Goal: Communication & Community: Answer question/provide support

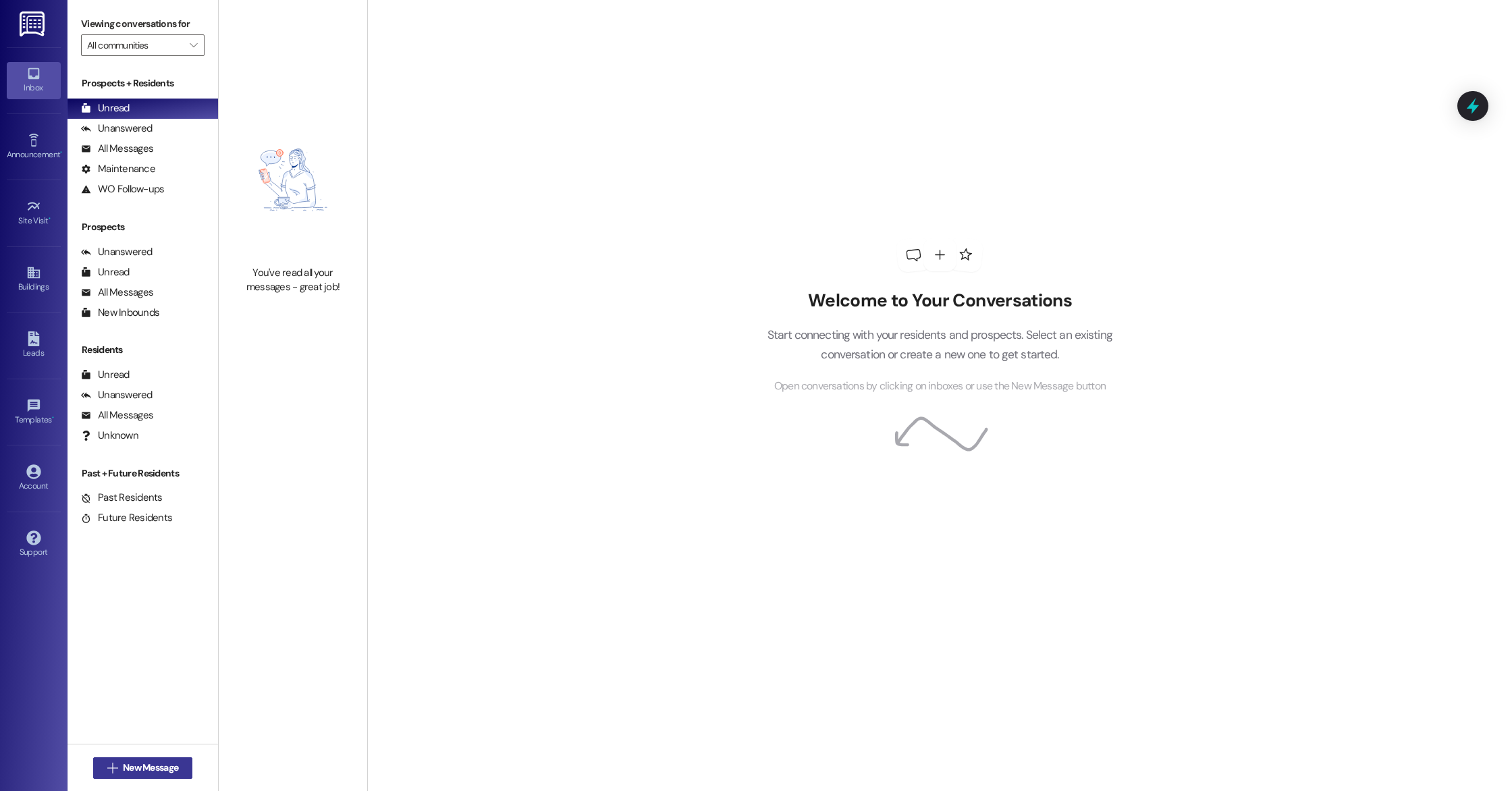
click at [168, 770] on span "New Message" at bounding box center [150, 768] width 56 height 14
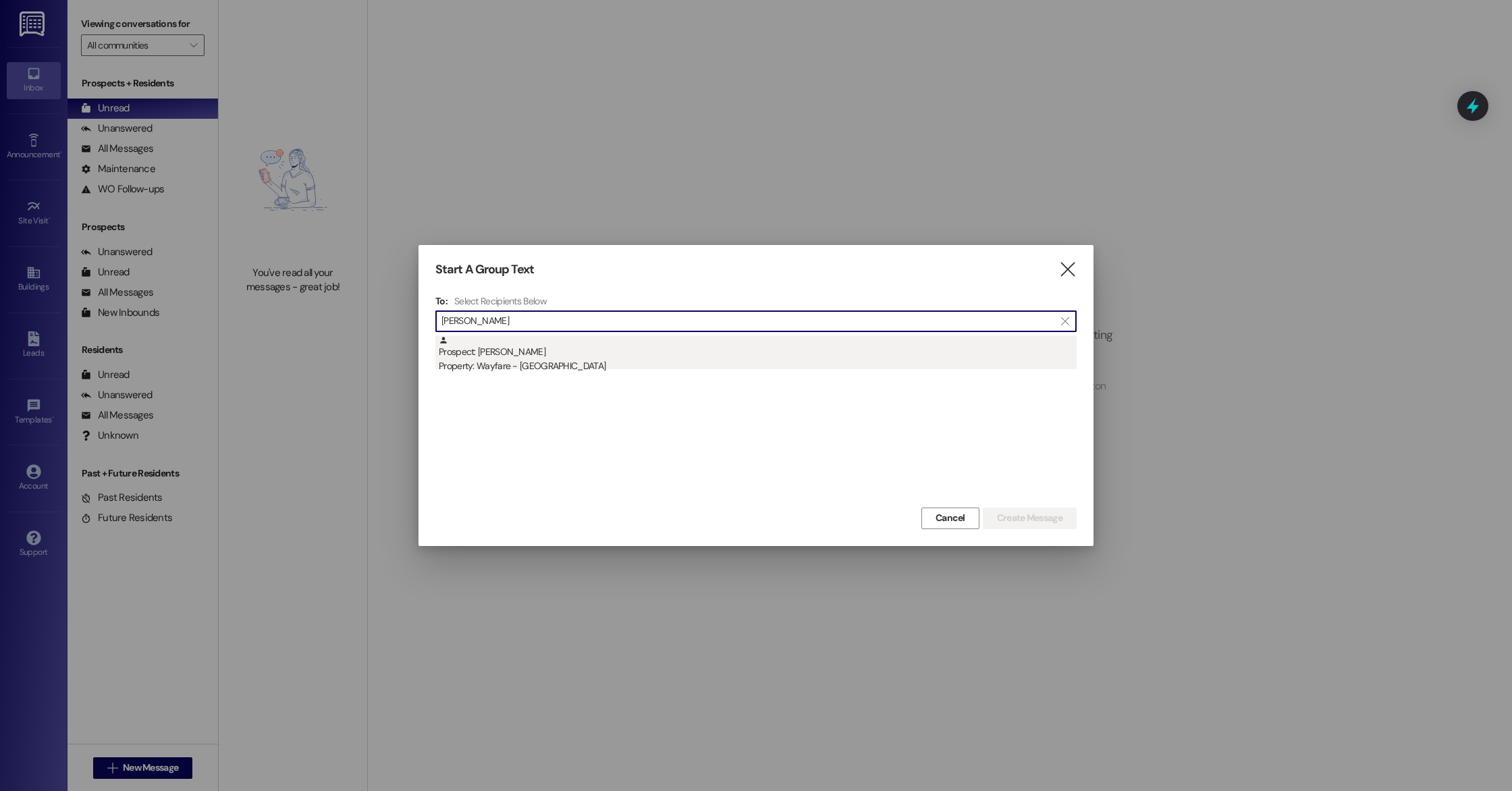
type input "[PERSON_NAME]"
click at [560, 362] on div "Property: Wayfare - [GEOGRAPHIC_DATA]" at bounding box center [758, 366] width 638 height 14
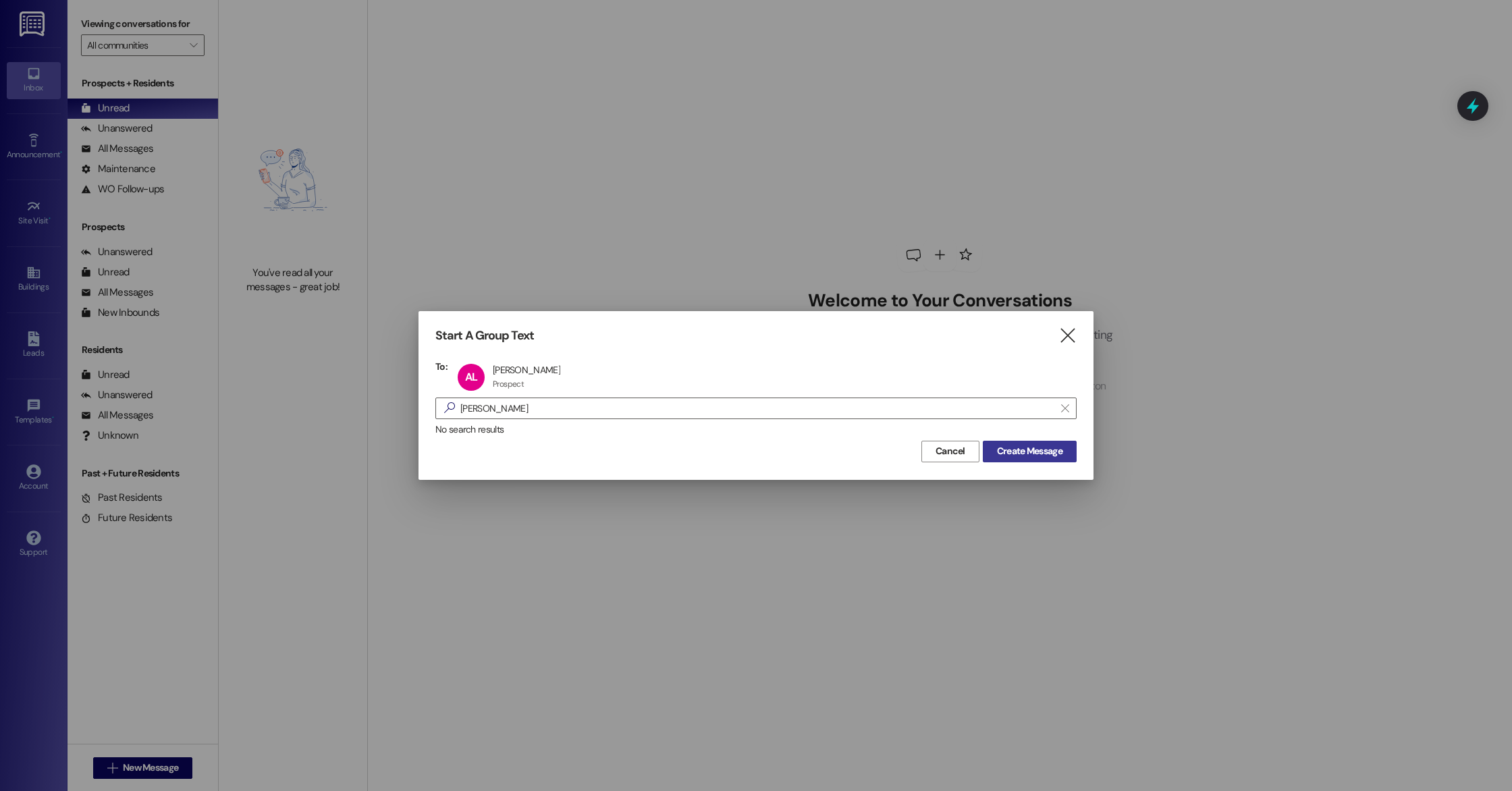
click at [1029, 452] on span "Create Message" at bounding box center [1029, 451] width 66 height 14
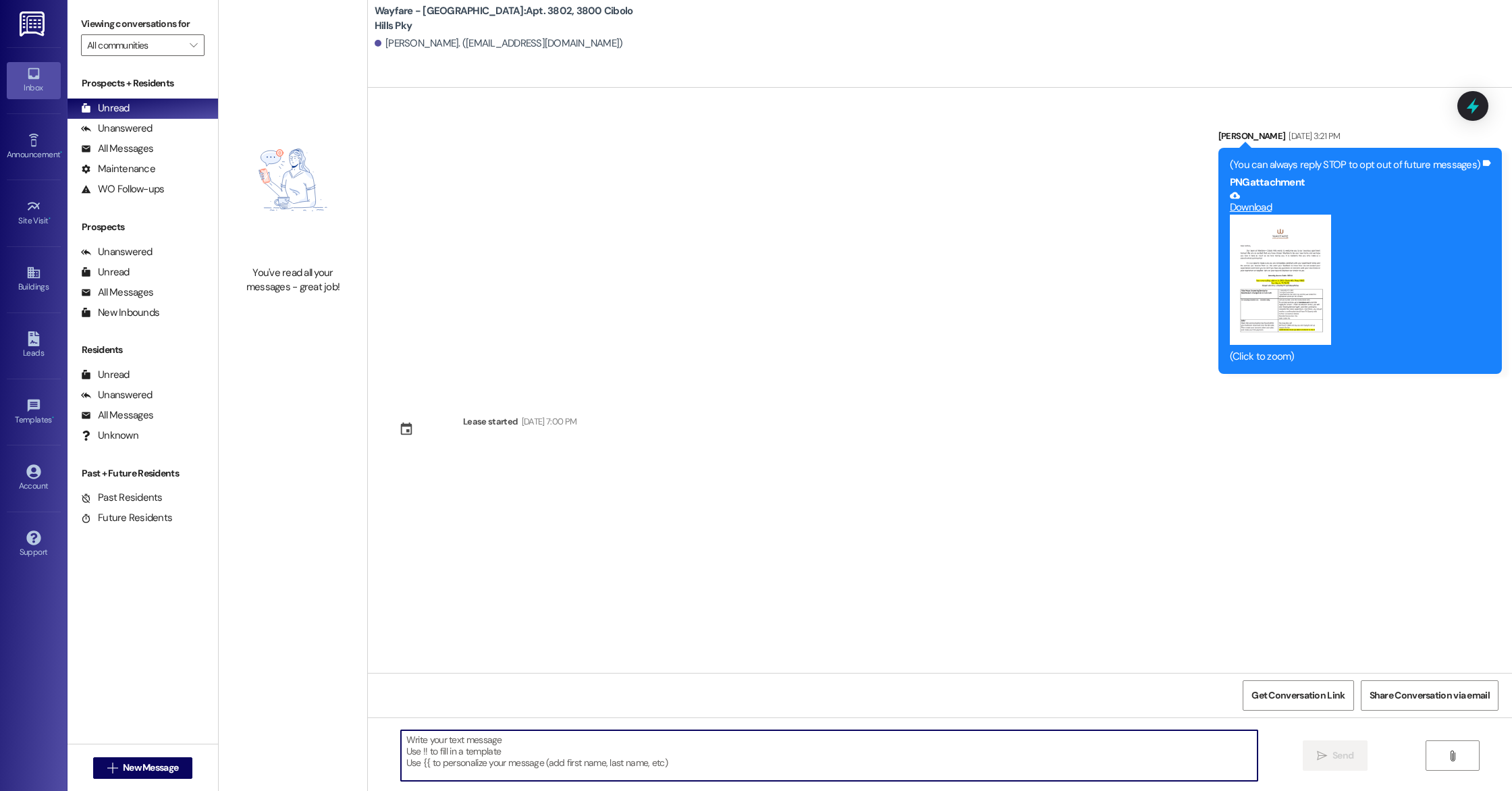
click at [500, 758] on textarea at bounding box center [829, 756] width 857 height 51
click at [597, 741] on textarea "Hi [PERSON_NAME], its arianna in the office! here is the phone nmber for our at…" at bounding box center [829, 756] width 857 height 51
drag, startPoint x: 412, startPoint y: 742, endPoint x: 422, endPoint y: 742, distance: 10.0
click at [414, 742] on textarea "Hi [PERSON_NAME], its arianna in the office! here is the phone number for our a…" at bounding box center [829, 756] width 857 height 51
click at [446, 742] on textarea "Hi [PERSON_NAME], its arianna in the office! here is the phone number for our a…" at bounding box center [829, 756] width 857 height 51
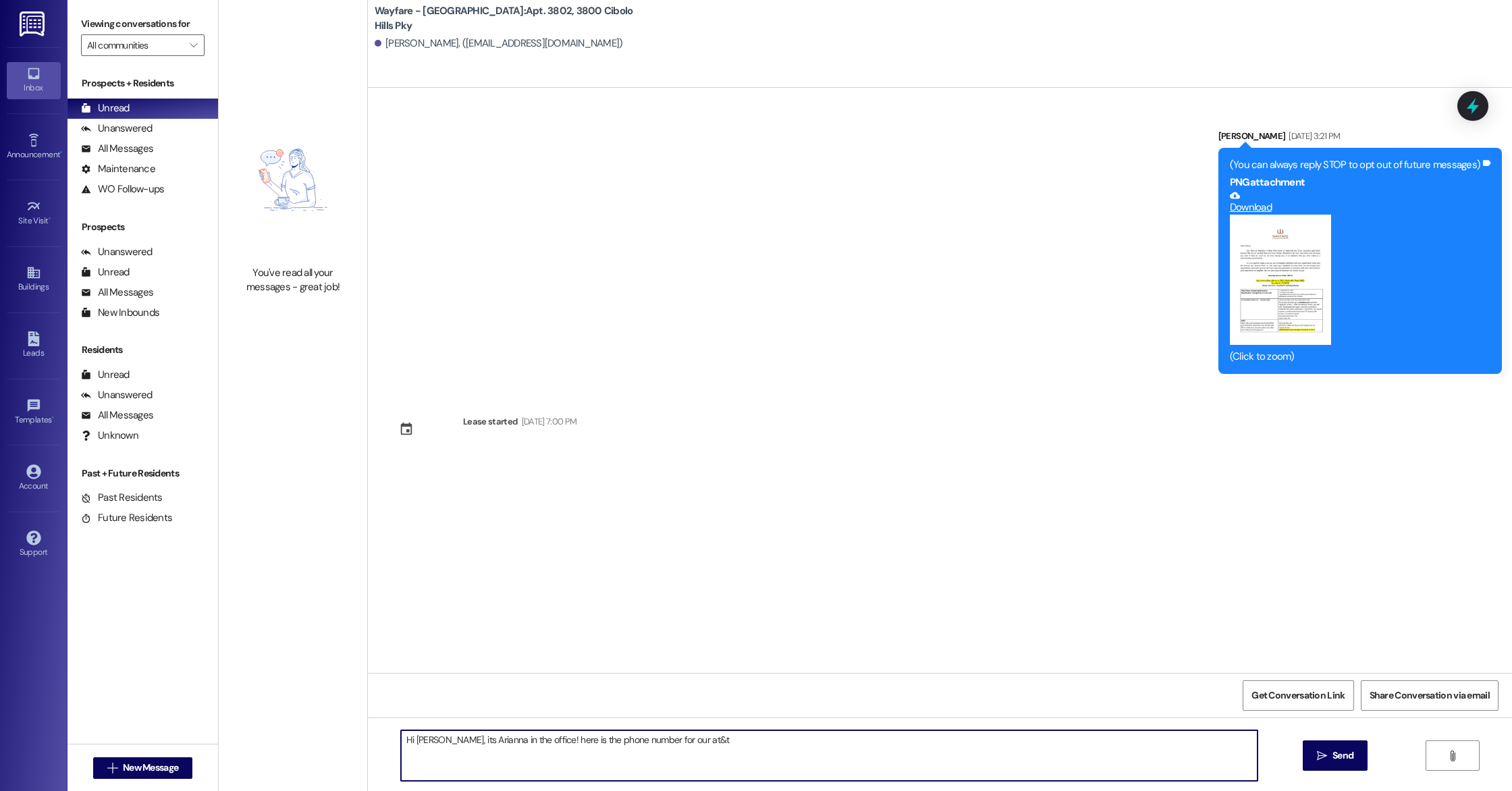
click at [412, 739] on textarea "Hi [PERSON_NAME], its Arianna in the office! here is the phone number for our a…" at bounding box center [829, 756] width 857 height 51
click at [707, 743] on textarea "Hi [PERSON_NAME], its Arianna in the office! here is the phone number for our a…" at bounding box center [829, 756] width 857 height 51
click at [530, 742] on textarea "Hi [PERSON_NAME], its Arianna in the office! here is the phone number for our a…" at bounding box center [829, 756] width 857 height 51
click at [697, 736] on textarea "Hi [PERSON_NAME], its Arianna in the office! Here is the phone number for our a…" at bounding box center [829, 756] width 857 height 51
click at [769, 743] on textarea "Hi [PERSON_NAME], its Arianna in the office! Here is the phone number for our a…" at bounding box center [829, 756] width 857 height 51
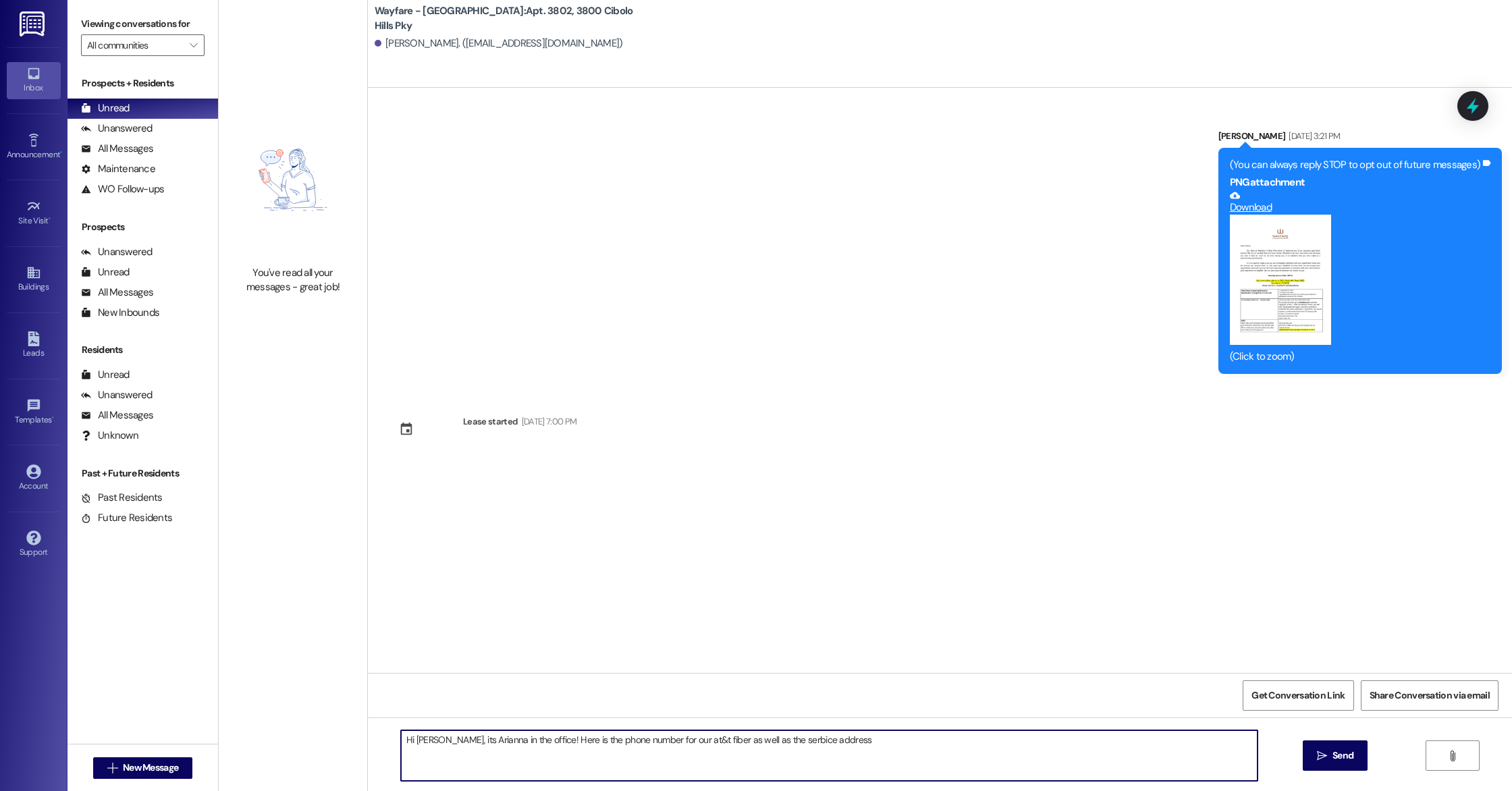
click at [770, 745] on textarea "Hi [PERSON_NAME], its Arianna in the office! Here is the phone number for our a…" at bounding box center [829, 756] width 857 height 51
click at [842, 740] on textarea "Hi [PERSON_NAME], its Arianna in the office! Here is the phone number for our a…" at bounding box center [829, 756] width 857 height 51
click at [652, 740] on textarea "Hi [PERSON_NAME], its Arianna in the office! Here is the phone number for our a…" at bounding box center [829, 756] width 857 height 51
click at [891, 742] on textarea "Hi [PERSON_NAME], its Arianna in the office! Here is the phone number for at&t …" at bounding box center [829, 756] width 857 height 51
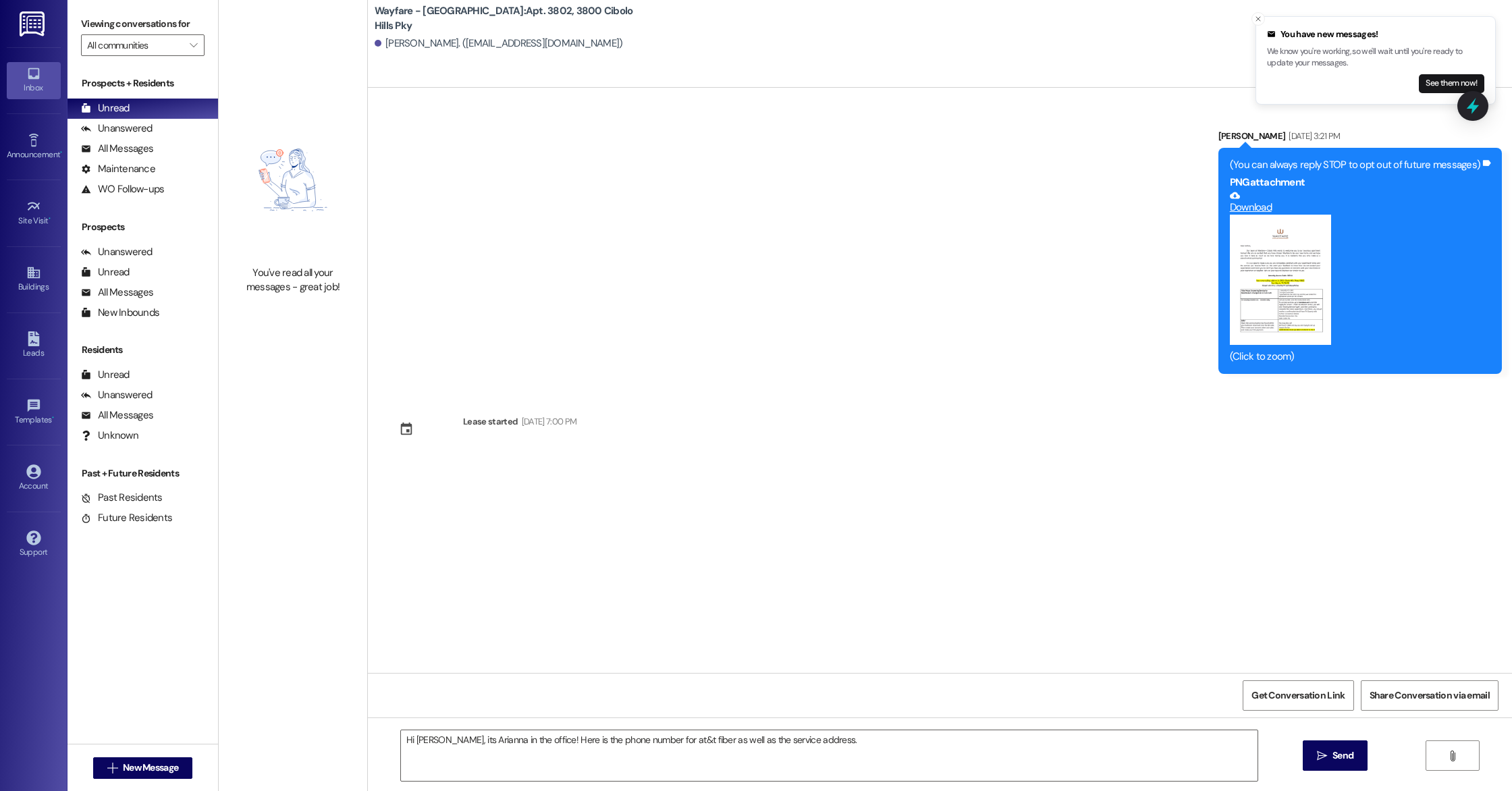
click at [783, 583] on div "Sent via SMS [PERSON_NAME] [DATE] 3:21 PM (You can always reply STOP to opt out…" at bounding box center [940, 380] width 1144 height 585
click at [1263, 291] on button "Zoom image" at bounding box center [1280, 280] width 101 height 130
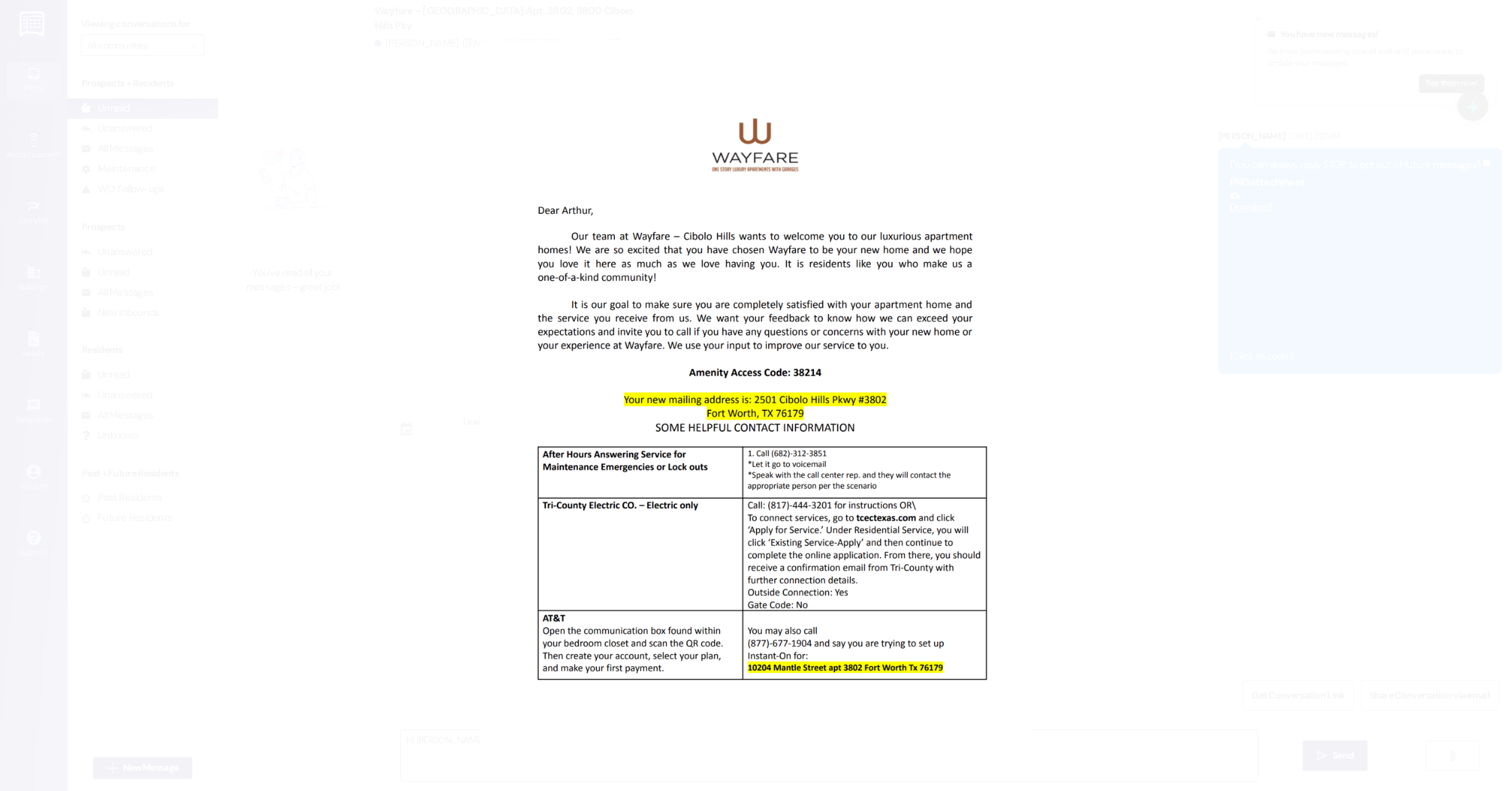
click at [1081, 552] on button "Unzoom image" at bounding box center [756, 396] width 1512 height 791
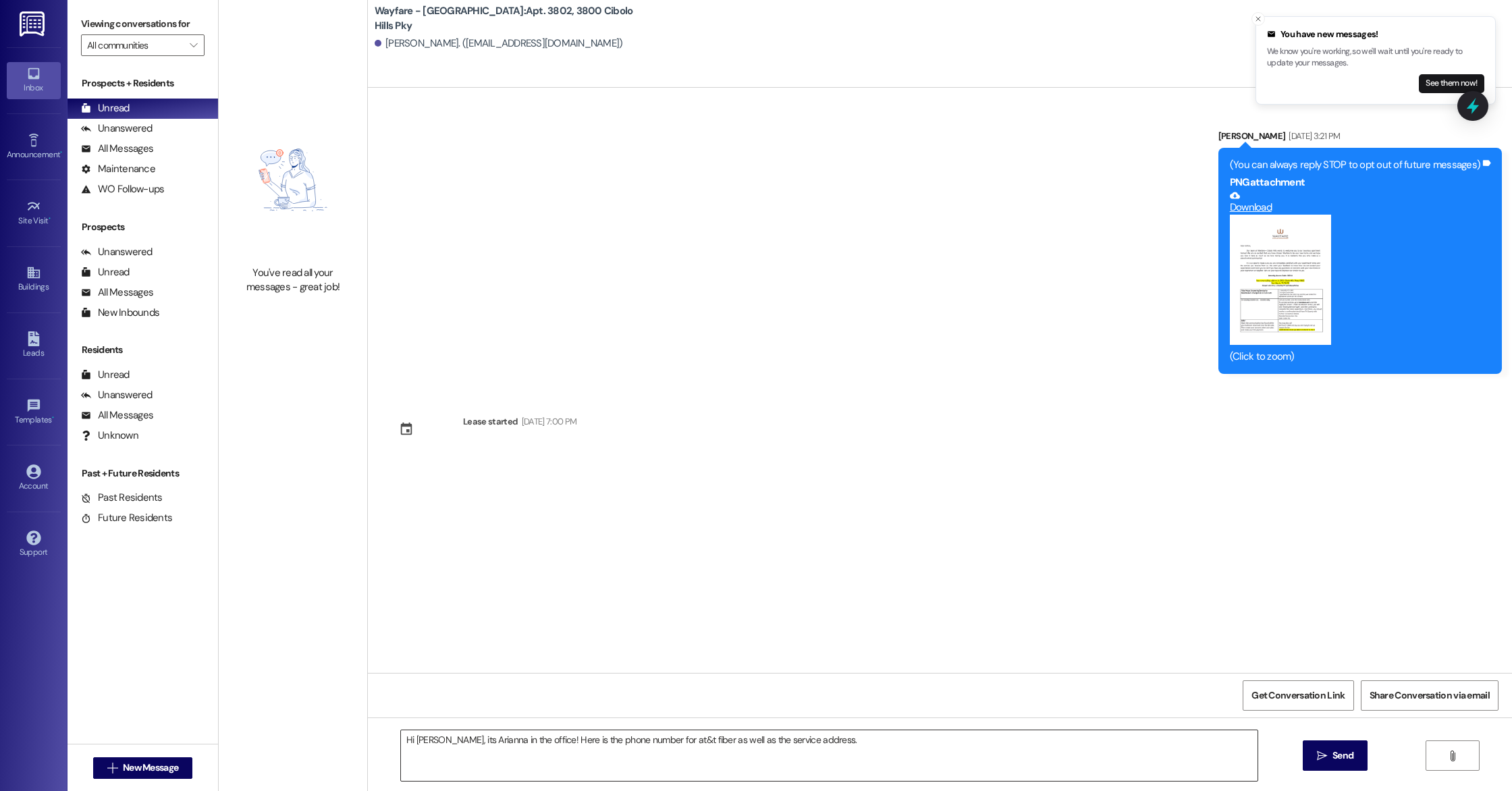
click at [880, 743] on textarea "Hi [PERSON_NAME], its Arianna in the office! Here is the phone number for at&t …" at bounding box center [829, 756] width 857 height 51
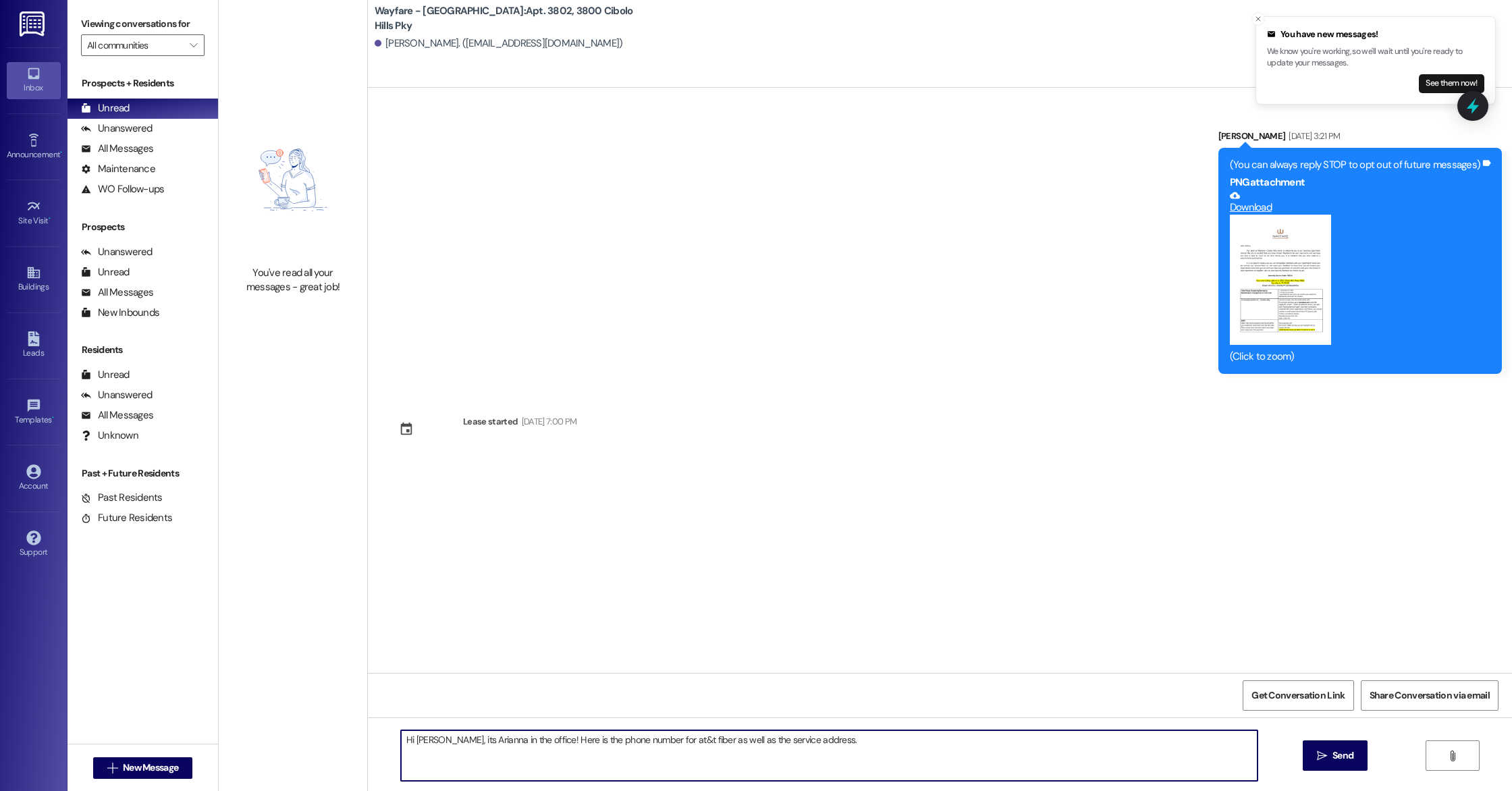
click at [880, 743] on textarea "Hi [PERSON_NAME], its Arianna in the office! Here is the phone number for at&t …" at bounding box center [829, 756] width 857 height 51
drag, startPoint x: 409, startPoint y: 742, endPoint x: 419, endPoint y: 743, distance: 10.0
click at [409, 742] on textarea "Hi [PERSON_NAME] please refer to the welcome home letter that was previously se…" at bounding box center [829, 756] width 857 height 51
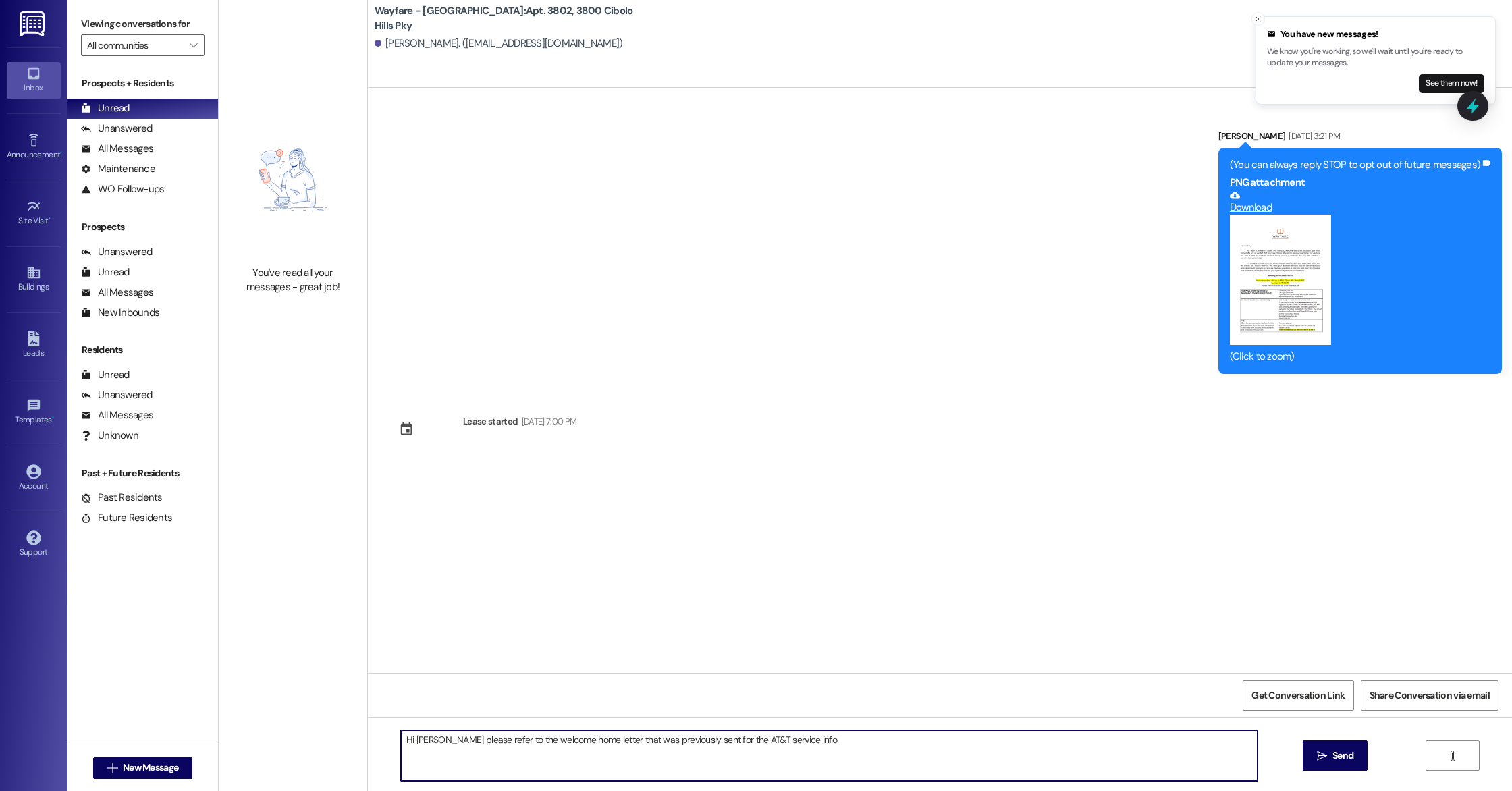
click at [813, 739] on textarea "Hi [PERSON_NAME] please refer to the welcome home letter that was previously se…" at bounding box center [829, 756] width 857 height 51
type textarea "Hi [PERSON_NAME] please refer to the welcome home letter that was previously se…"
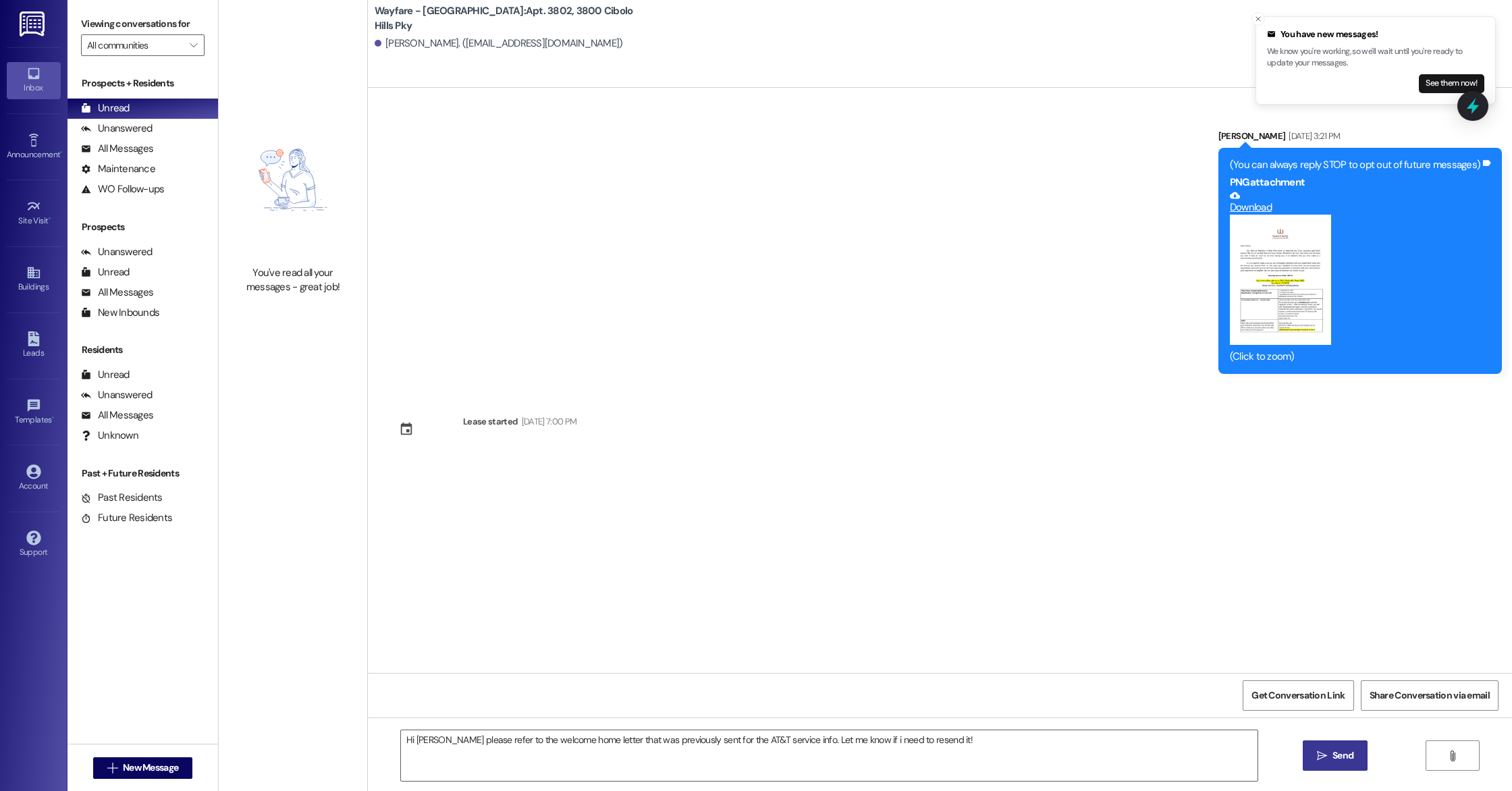
click at [1365, 759] on button " Send" at bounding box center [1335, 756] width 66 height 30
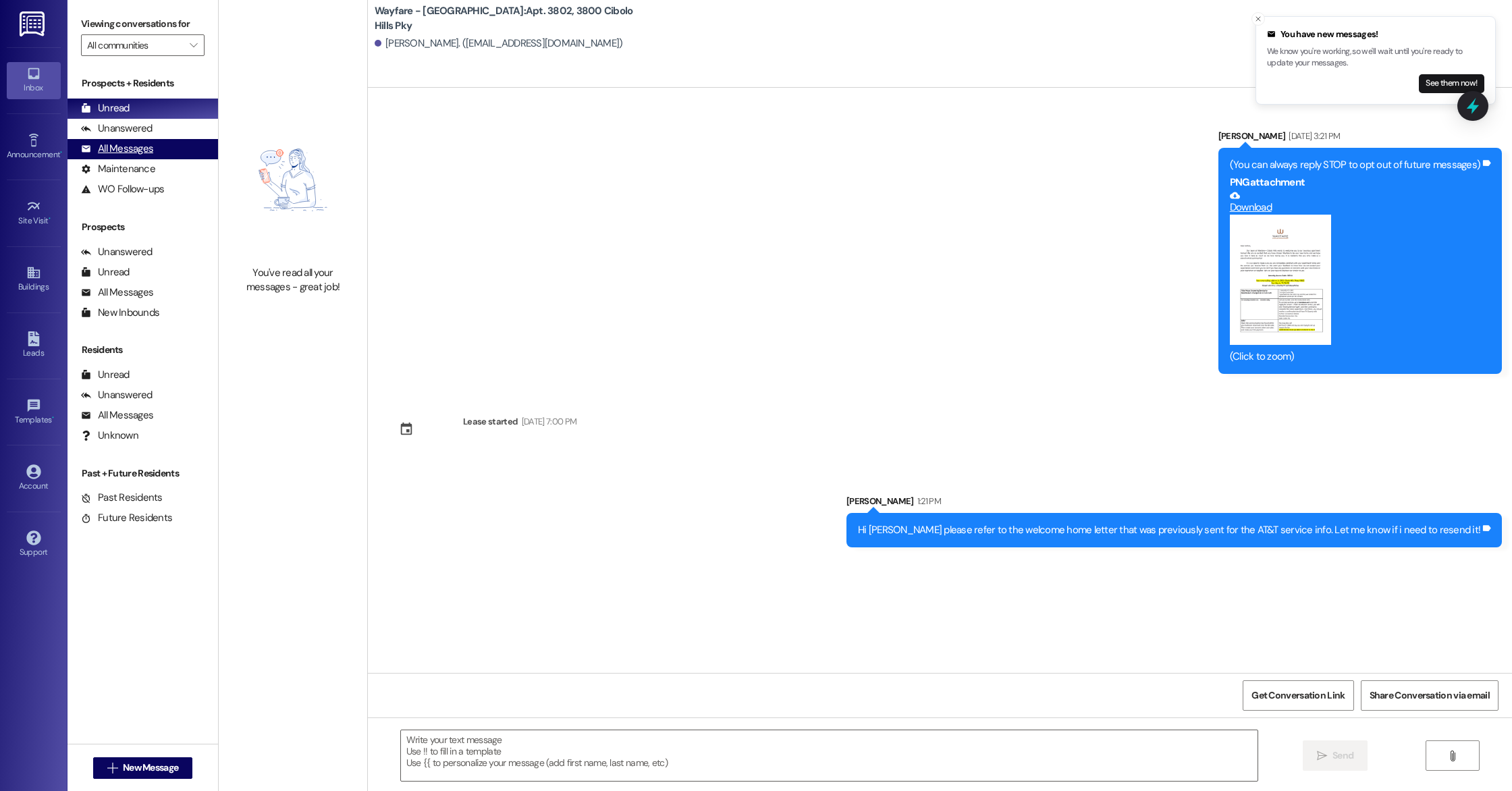
click at [136, 150] on div "All Messages" at bounding box center [117, 149] width 72 height 14
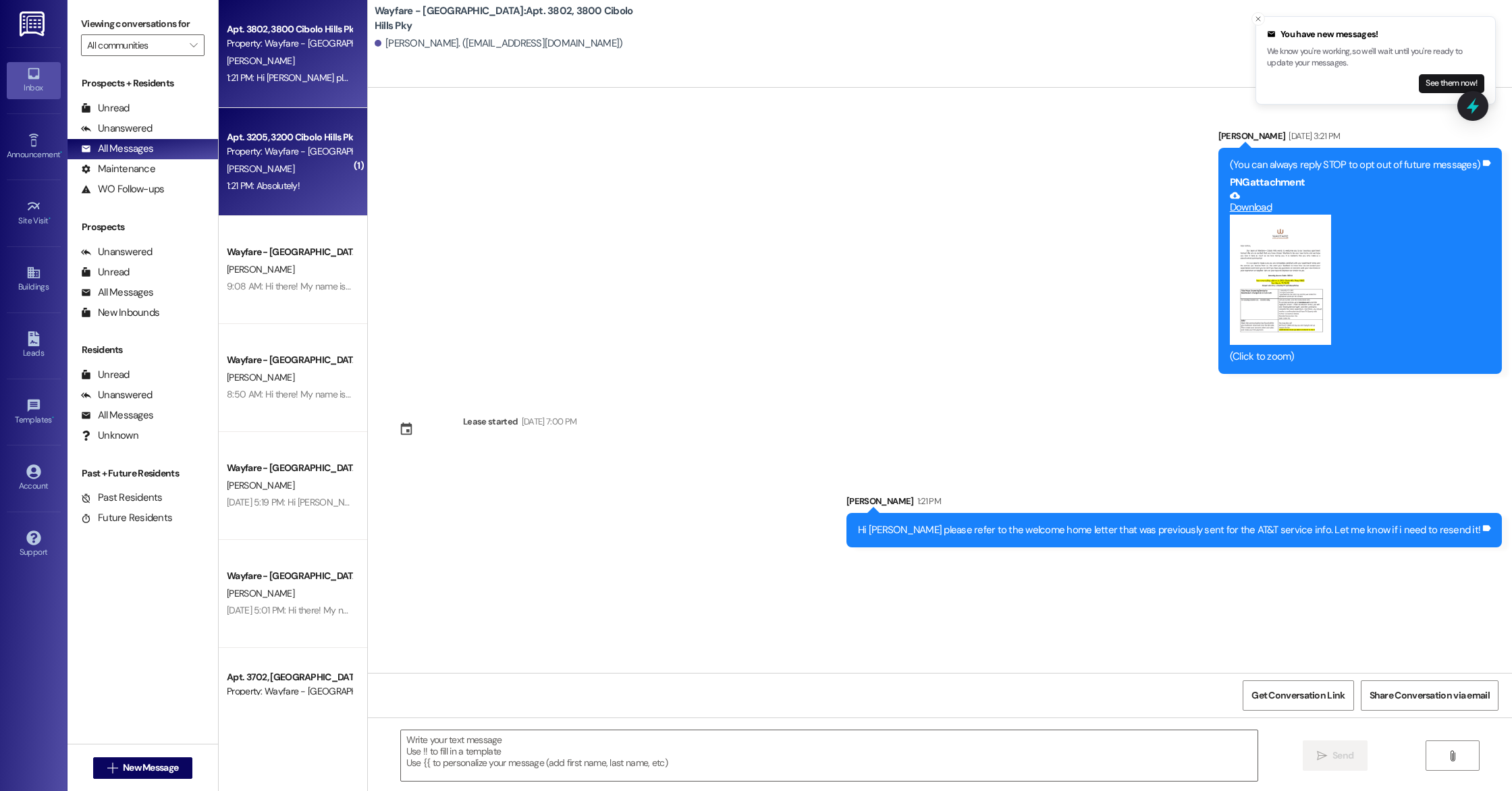
click at [288, 161] on div "[PERSON_NAME]" at bounding box center [289, 168] width 127 height 17
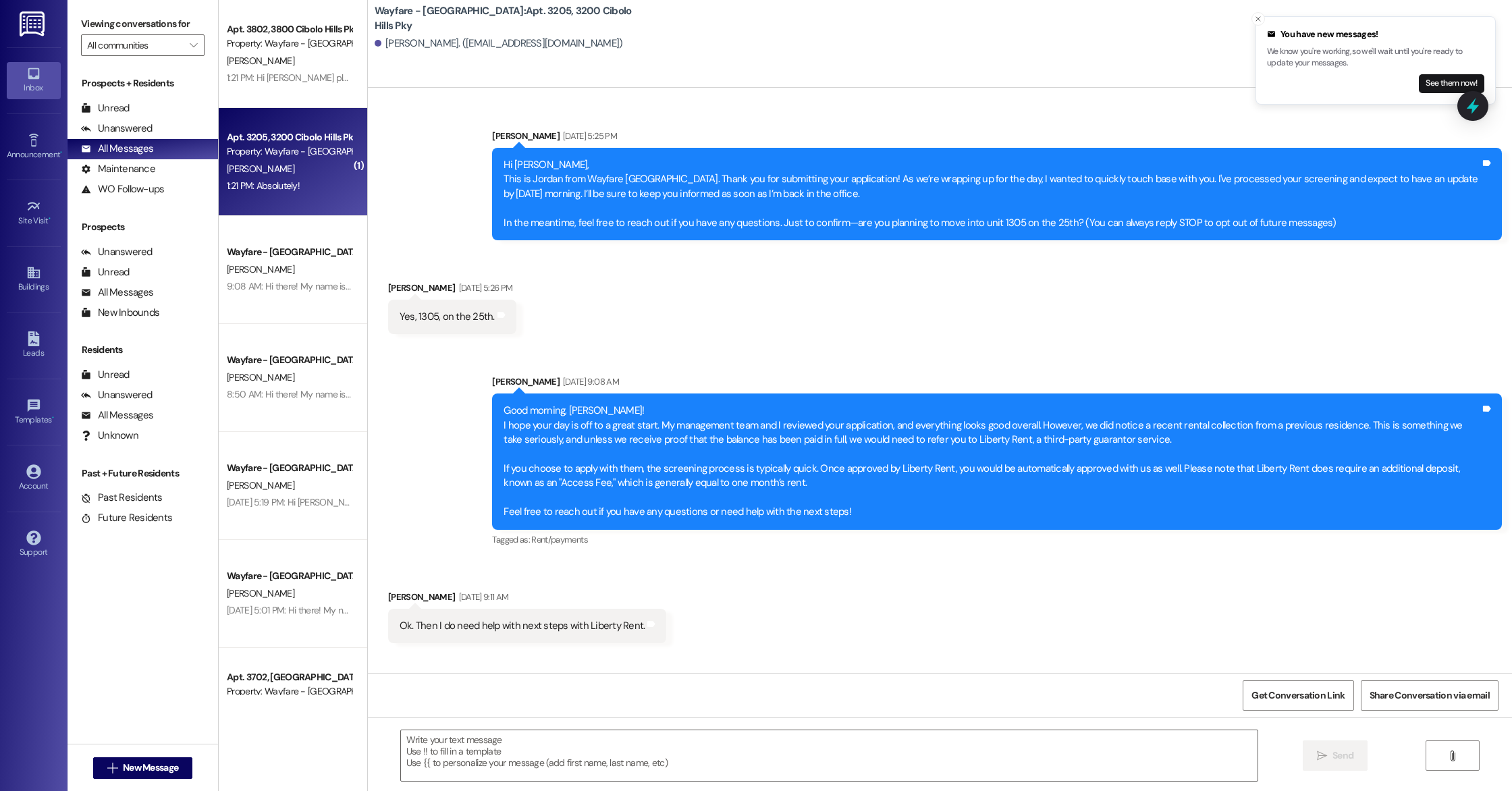
scroll to position [3338, 0]
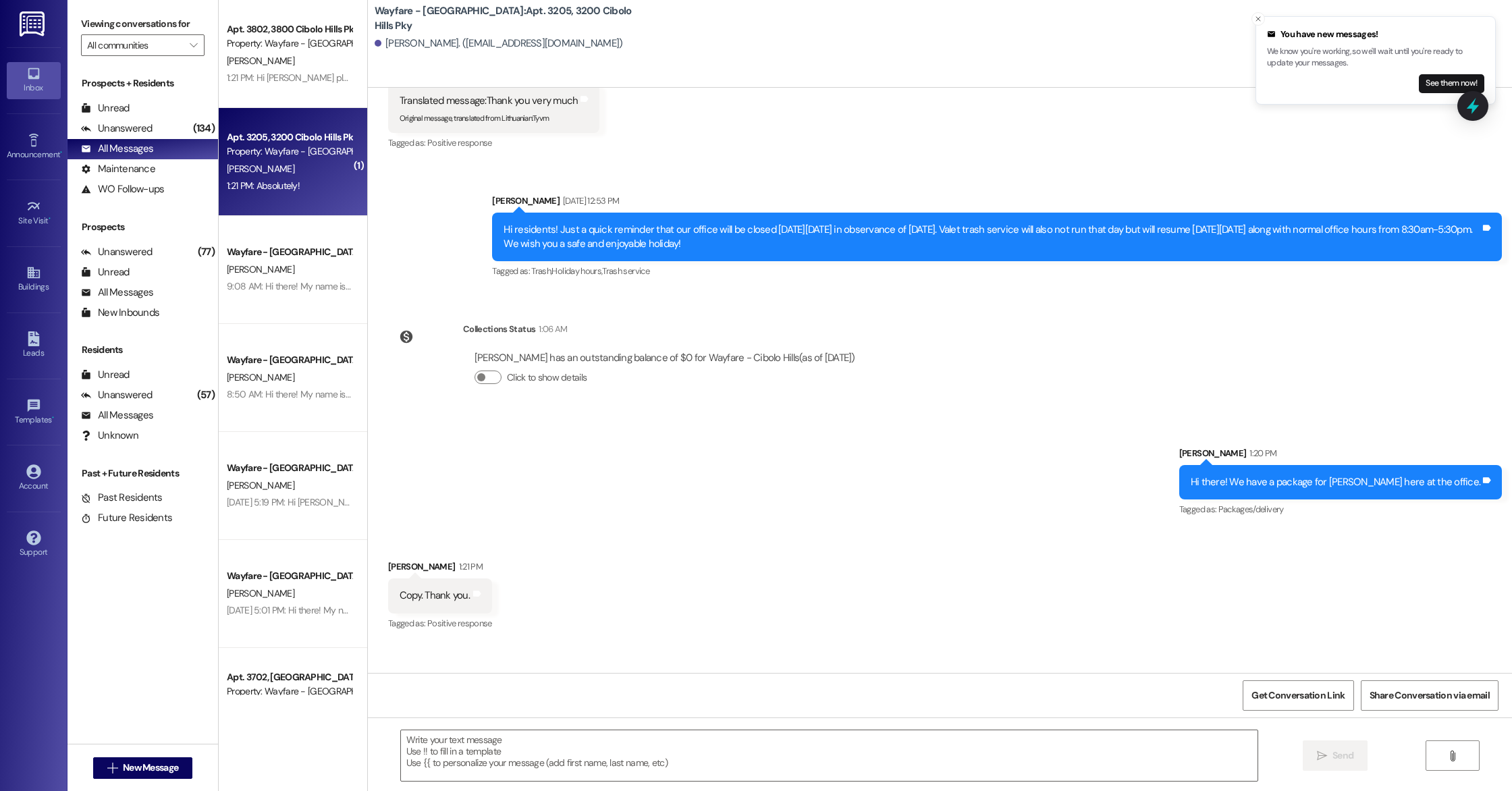
click at [1008, 416] on div "Sent via SMS [PERSON_NAME] 1:20 PM Hi there! We have a package for [PERSON_NAME…" at bounding box center [940, 473] width 1144 height 114
